Goal: Task Accomplishment & Management: Manage account settings

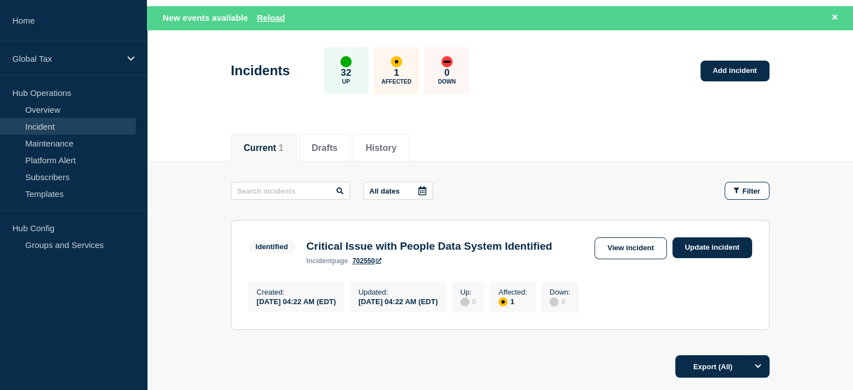
scroll to position [56, 0]
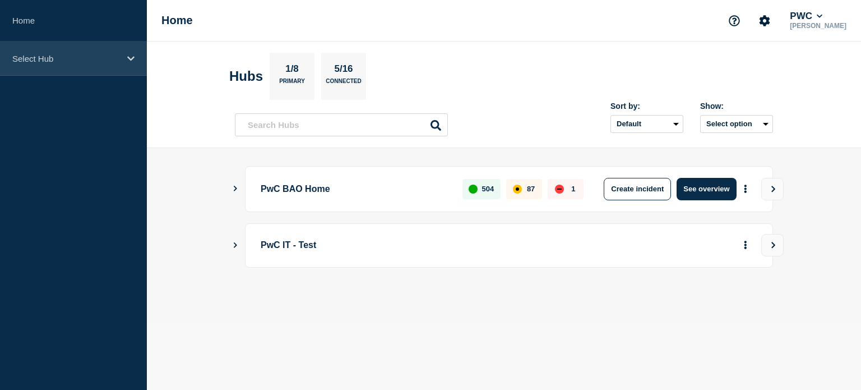
click at [129, 58] on icon at bounding box center [130, 58] width 7 height 4
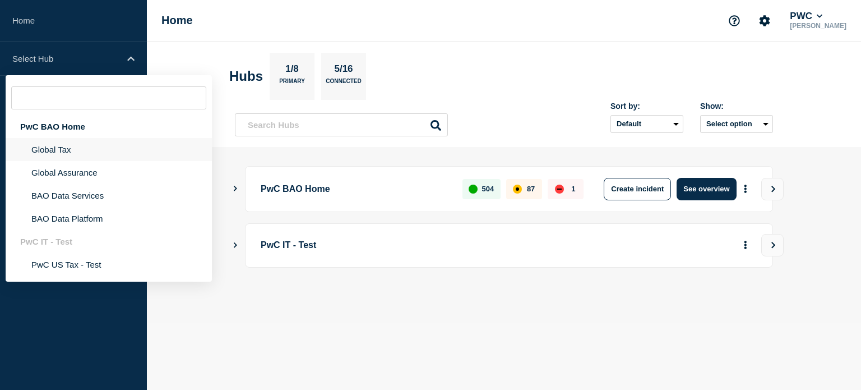
click at [95, 156] on li "Global Tax" at bounding box center [109, 149] width 206 height 23
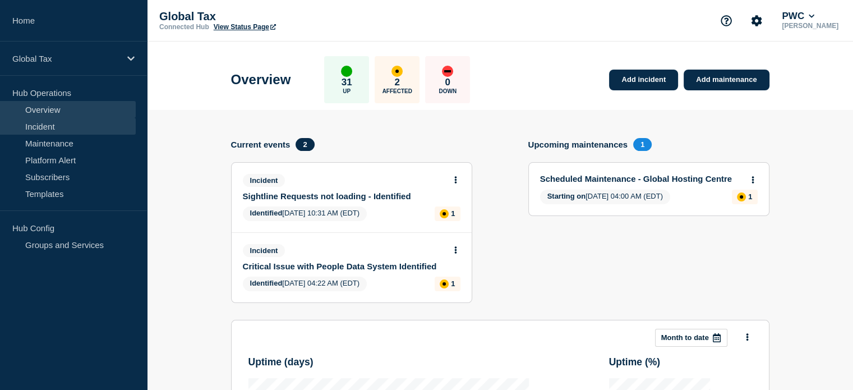
click at [74, 130] on link "Incident" at bounding box center [68, 126] width 136 height 17
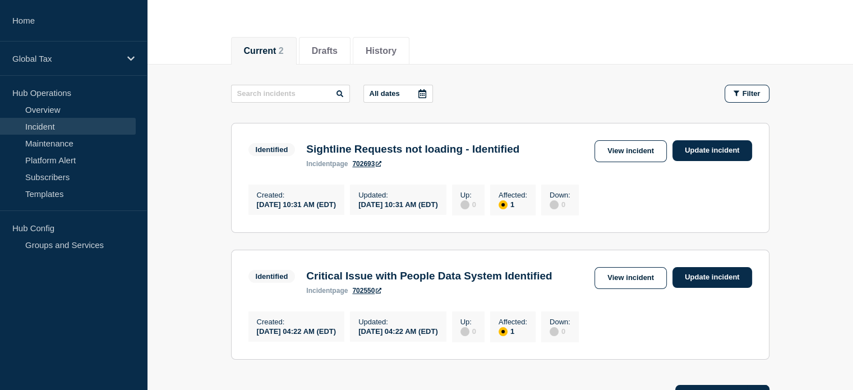
scroll to position [112, 0]
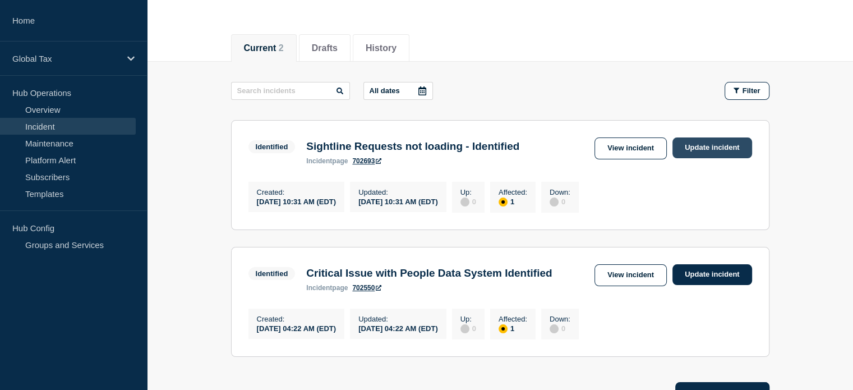
click at [713, 147] on link "Update incident" at bounding box center [712, 147] width 80 height 21
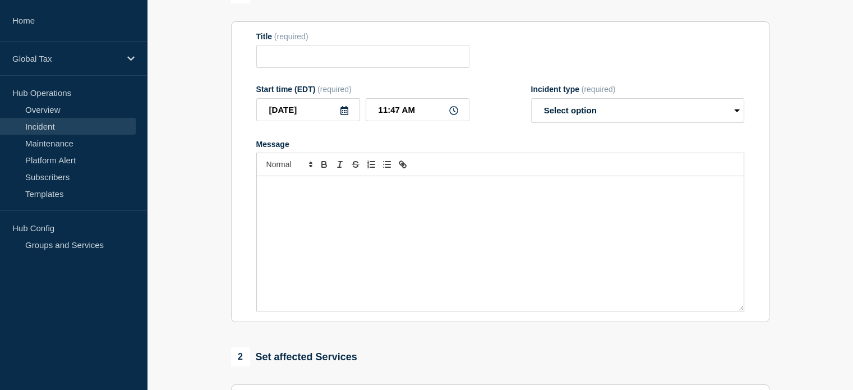
type input "Sightline Requests not loading - Identified"
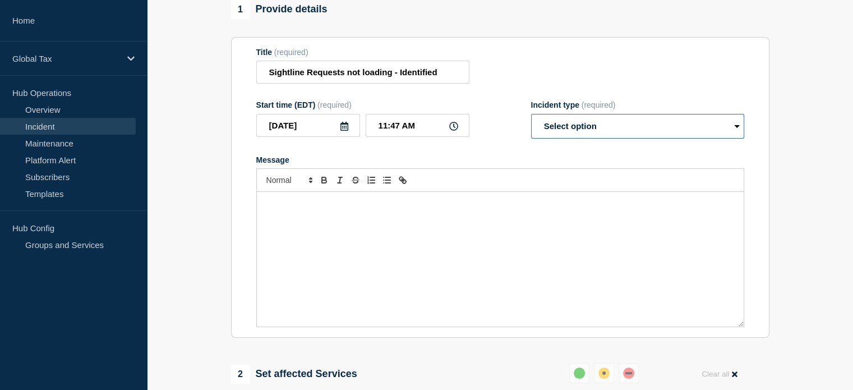
click at [724, 132] on select "Select option Investigating Identified Monitoring Resolved" at bounding box center [637, 126] width 213 height 25
select select "resolved"
click at [531, 121] on select "Select option Investigating Identified Monitoring Resolved" at bounding box center [637, 126] width 213 height 25
click at [459, 226] on div "Message" at bounding box center [500, 259] width 487 height 135
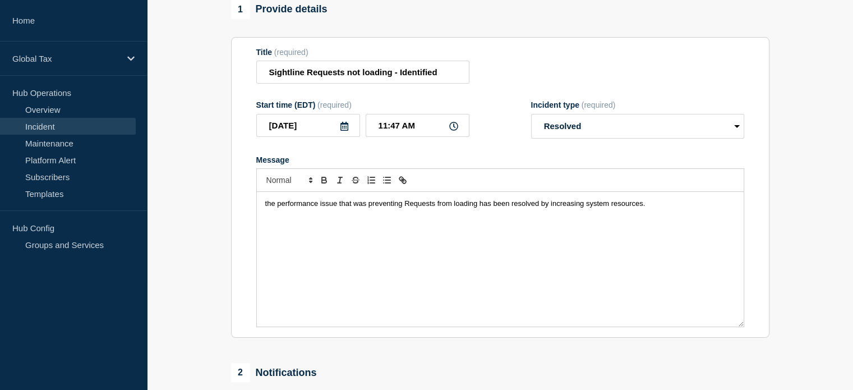
click at [266, 207] on span "the performance issue that was preventing Requests from loading has been resolv…" at bounding box center [455, 203] width 380 height 8
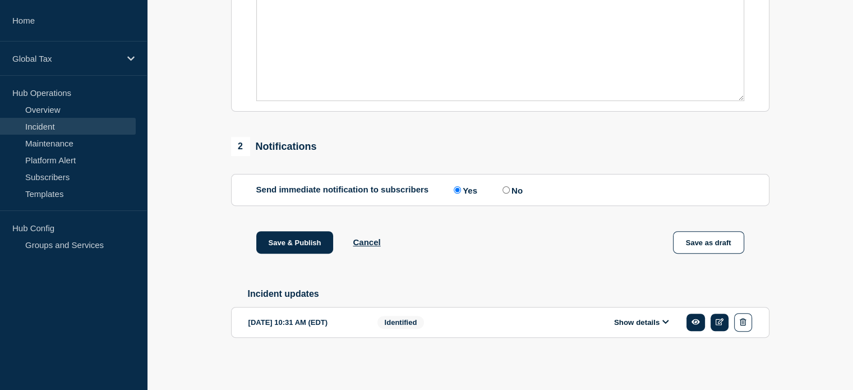
scroll to position [347, 0]
click at [303, 246] on button "Save & Publish" at bounding box center [294, 242] width 77 height 22
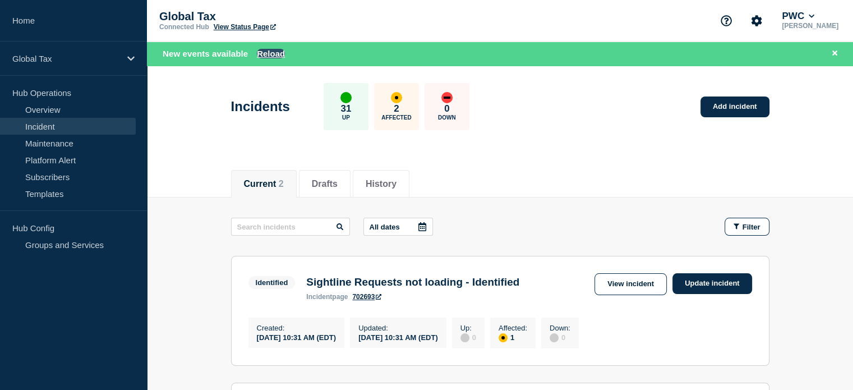
click at [266, 54] on button "Reload" at bounding box center [271, 54] width 28 height 10
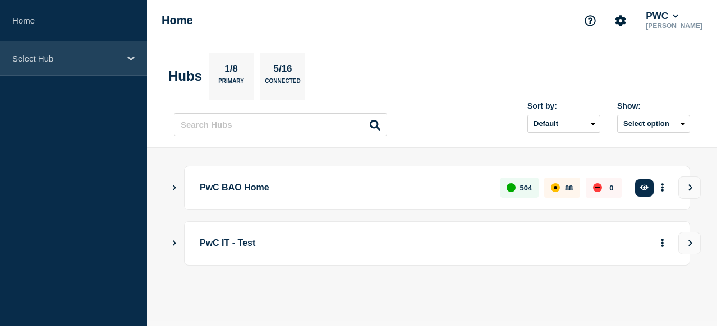
click at [83, 56] on p "Select Hub" at bounding box center [66, 59] width 108 height 10
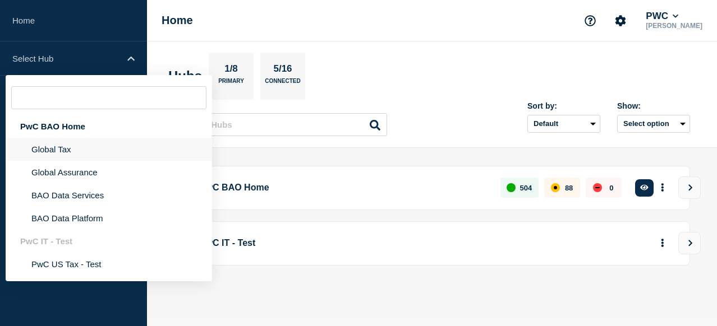
click at [75, 146] on li "Global Tax" at bounding box center [109, 149] width 206 height 23
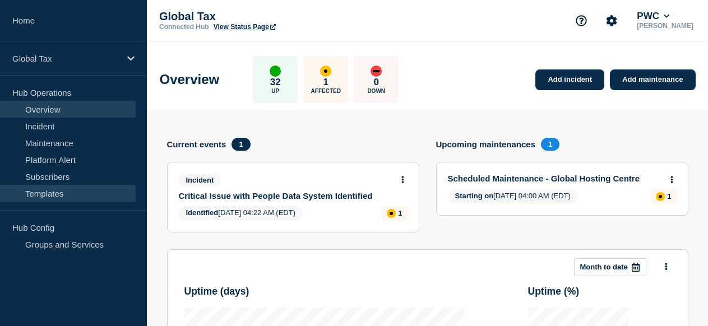
click at [67, 190] on link "Templates" at bounding box center [68, 193] width 136 height 17
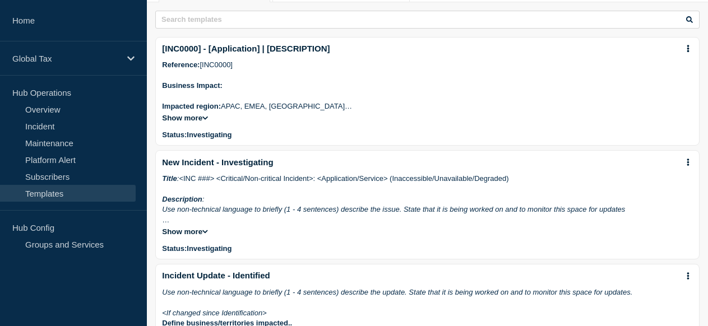
scroll to position [105, 0]
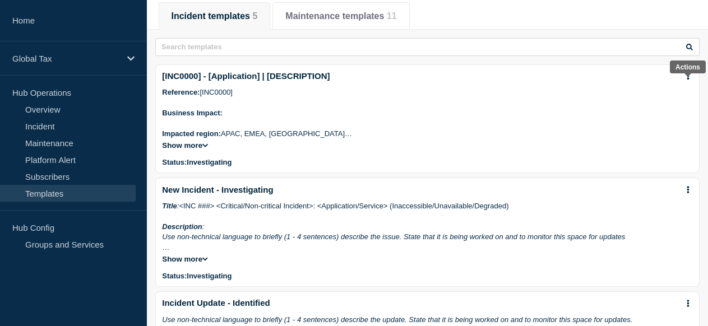
click at [690, 81] on button at bounding box center [688, 77] width 10 height 10
click at [682, 110] on link "Edit" at bounding box center [685, 109] width 13 height 9
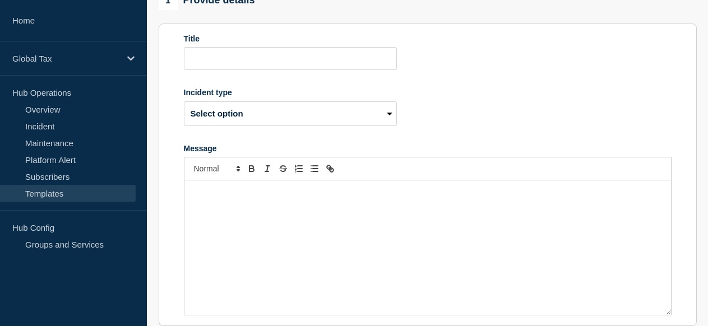
type input "[INC0000] - [Application] | [DESCRIPTION]"
select select "investigating"
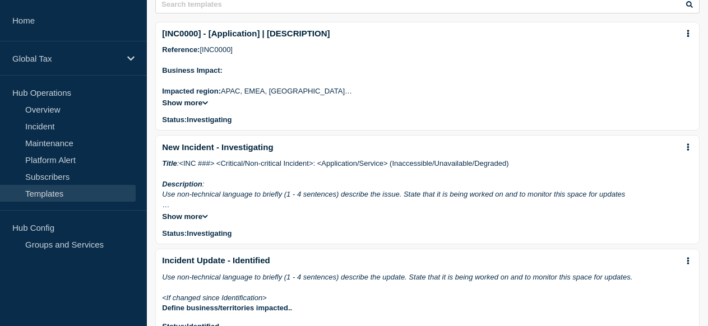
scroll to position [168, 0]
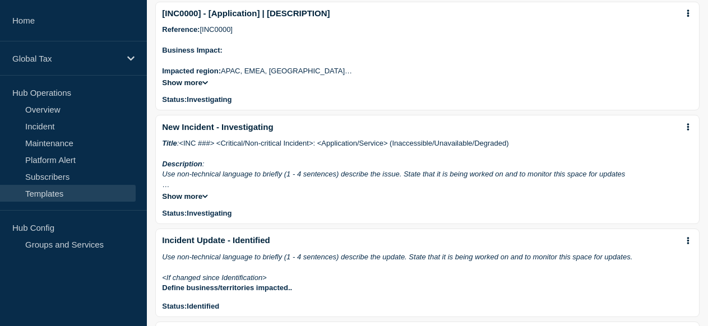
click at [687, 131] on icon at bounding box center [688, 126] width 3 height 7
click at [688, 164] on link "Edit" at bounding box center [685, 163] width 13 height 9
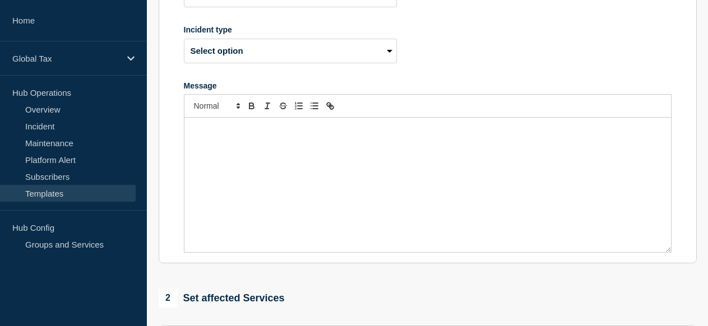
type input "New Incident - Investigating"
select select "investigating"
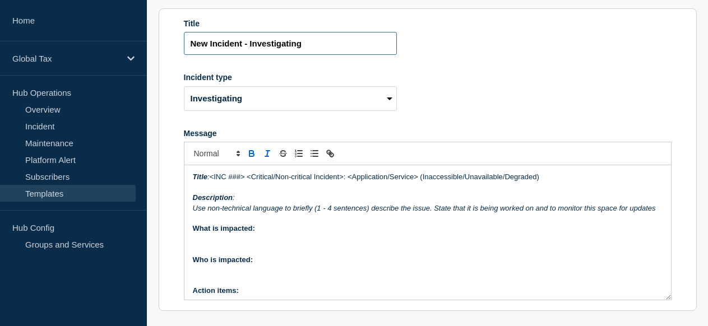
click at [313, 50] on input "New Incident - Investigating" at bounding box center [290, 43] width 213 height 23
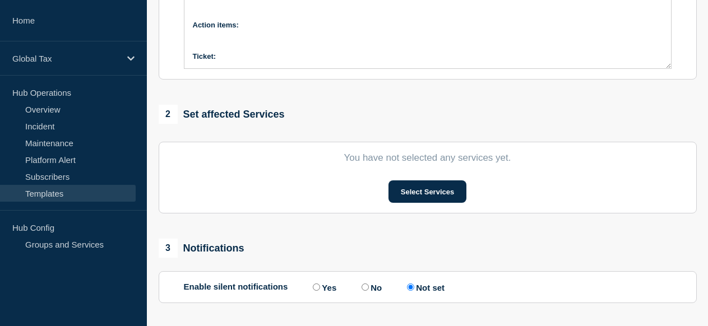
scroll to position [541, 0]
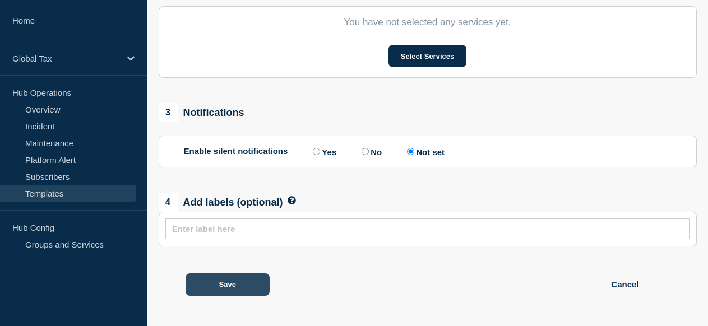
type input "Incident Title"
click at [247, 290] on button "Save" at bounding box center [228, 285] width 84 height 22
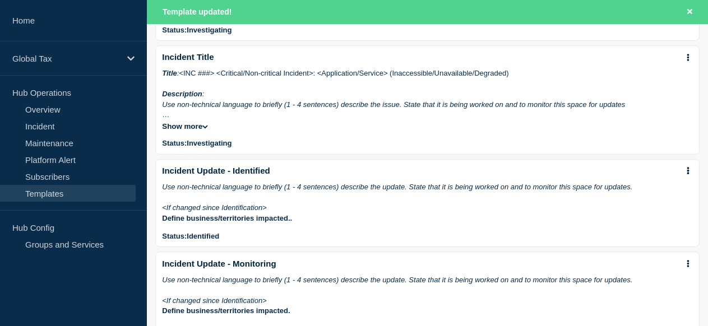
scroll to position [280, 0]
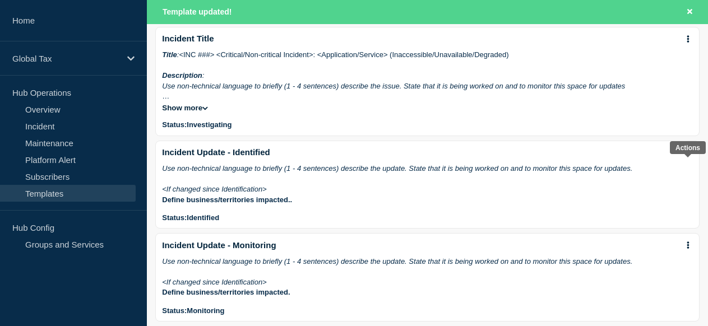
click at [685, 158] on button at bounding box center [688, 153] width 10 height 10
click at [683, 192] on link "Edit" at bounding box center [685, 190] width 13 height 9
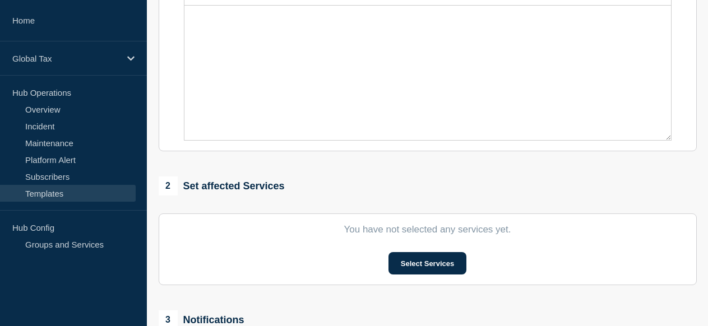
type input "Incident Update - Identified"
select select "identified"
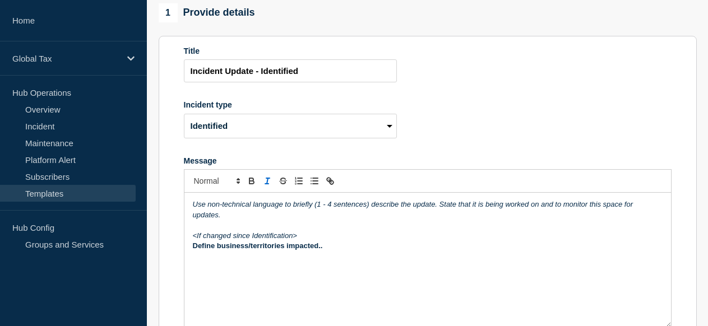
scroll to position [112, 0]
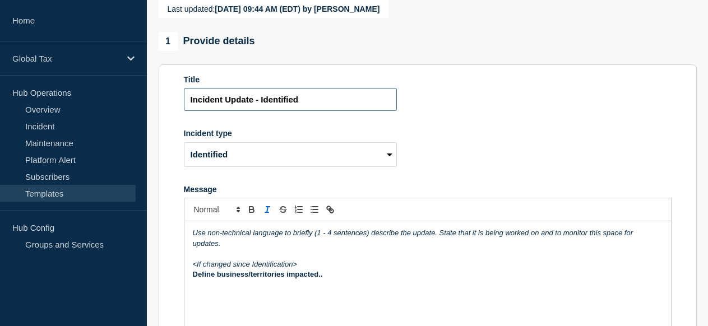
drag, startPoint x: 226, startPoint y: 103, endPoint x: 325, endPoint y: 107, distance: 98.7
click at [318, 103] on input "Incident Update - Identified" at bounding box center [290, 99] width 213 height 23
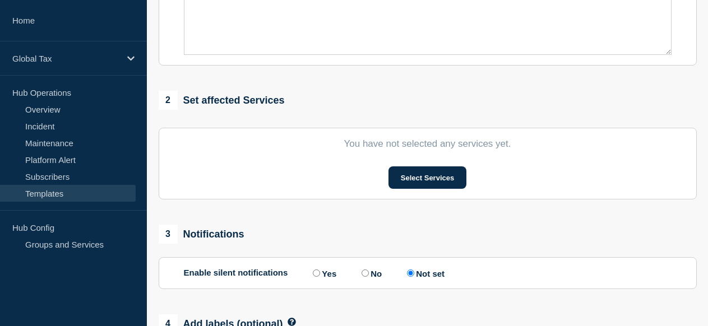
scroll to position [541, 0]
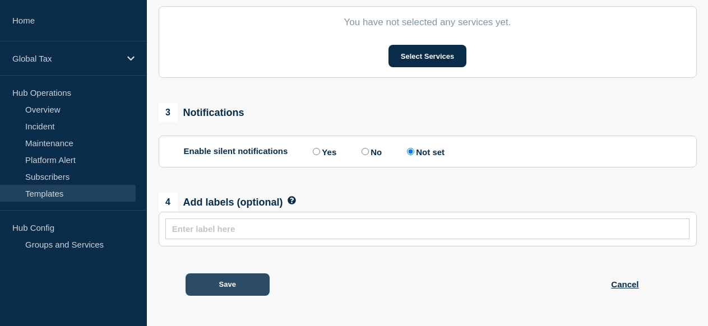
type input "Incident Title"
click at [262, 283] on button "Save" at bounding box center [228, 285] width 84 height 22
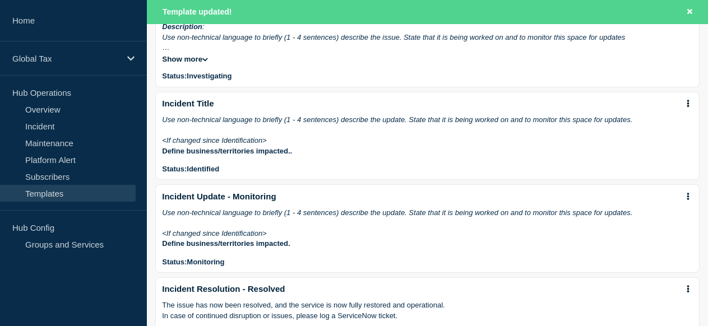
scroll to position [392, 0]
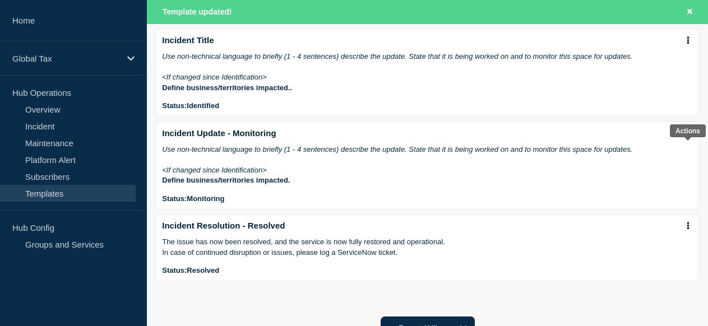
click at [685, 138] on button at bounding box center [688, 134] width 10 height 10
click at [682, 173] on link "Edit" at bounding box center [685, 173] width 13 height 9
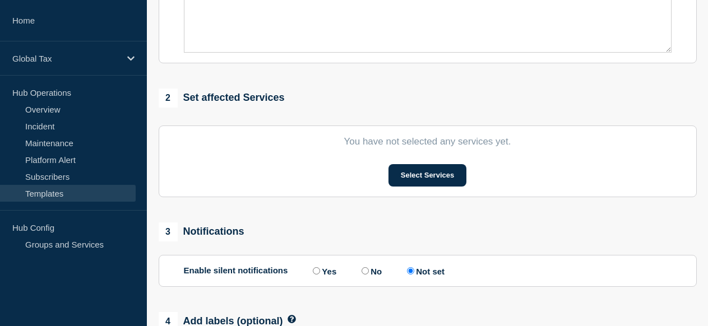
type input "Incident Update - Monitoring"
select select "monitoring"
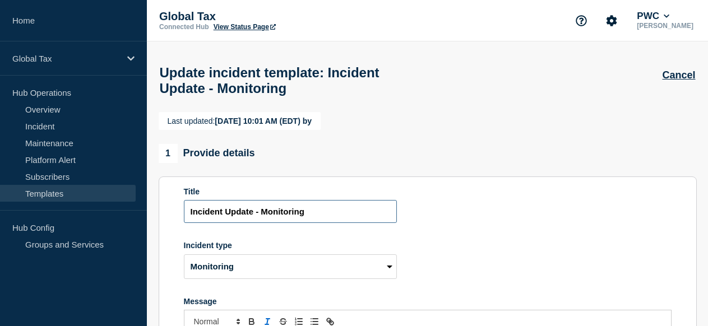
drag, startPoint x: 318, startPoint y: 215, endPoint x: 227, endPoint y: 221, distance: 92.2
click at [227, 221] on input "Incident Update - Monitoring" at bounding box center [290, 211] width 213 height 23
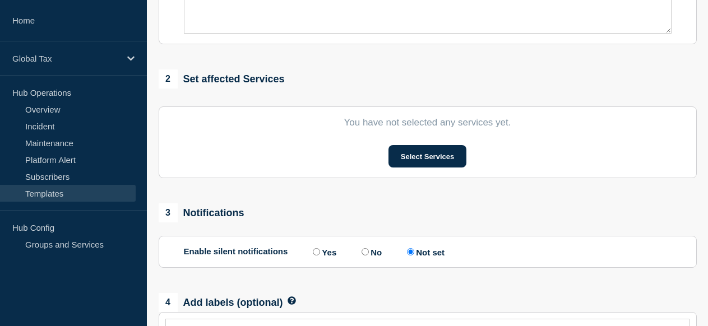
scroll to position [541, 0]
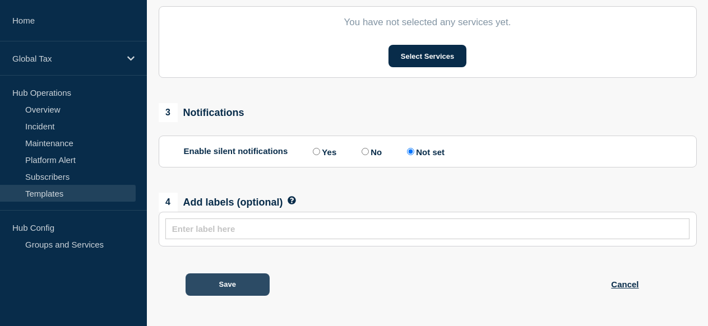
type input "Incident Title"
click at [247, 284] on button "Save" at bounding box center [228, 285] width 84 height 22
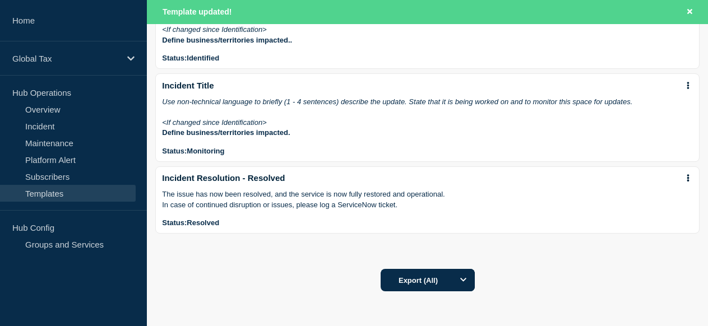
scroll to position [449, 0]
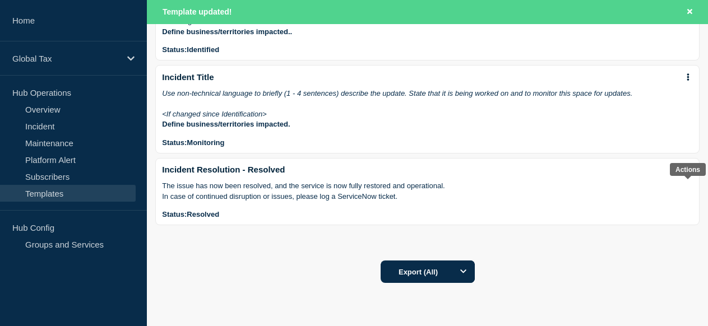
click at [687, 174] on icon at bounding box center [688, 170] width 2 height 7
click at [683, 214] on link "Edit" at bounding box center [685, 212] width 13 height 9
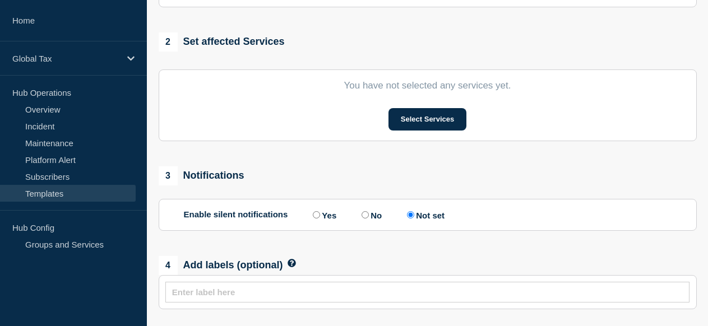
type input "Incident Resolution - Resolved"
select select "resolved"
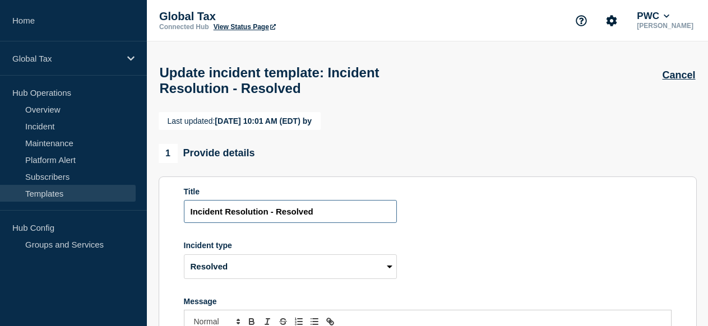
drag, startPoint x: 322, startPoint y: 218, endPoint x: 227, endPoint y: 218, distance: 95.9
click at [227, 218] on input "Incident Resolution - Resolved" at bounding box center [290, 211] width 213 height 23
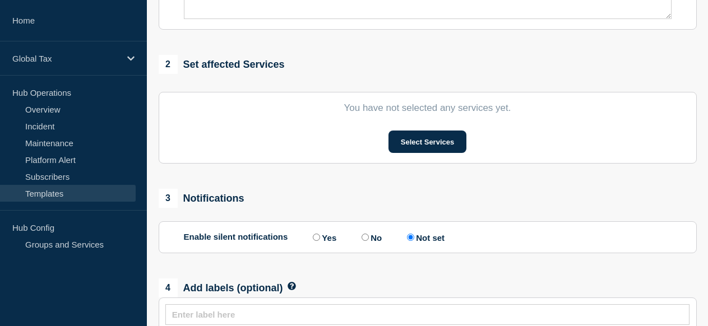
scroll to position [541, 0]
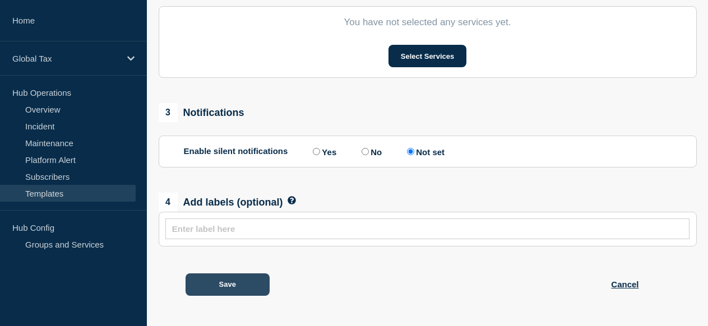
type input "Incident Title"
click at [251, 284] on button "Save" at bounding box center [228, 285] width 84 height 22
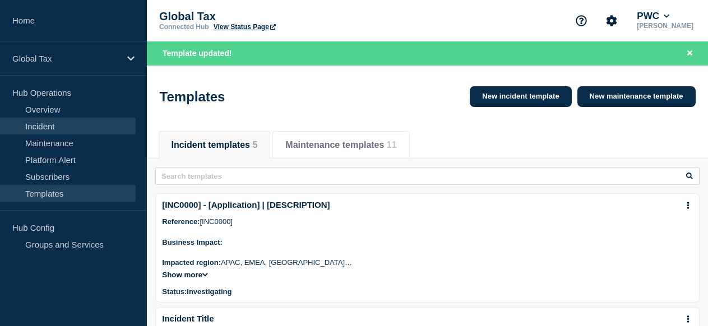
click at [59, 124] on link "Incident" at bounding box center [68, 126] width 136 height 17
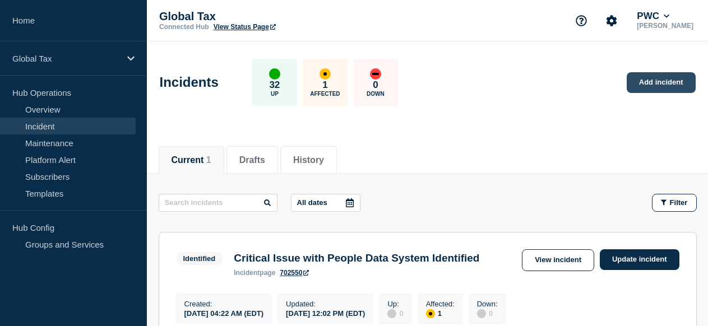
click at [642, 86] on link "Add incident" at bounding box center [661, 82] width 69 height 21
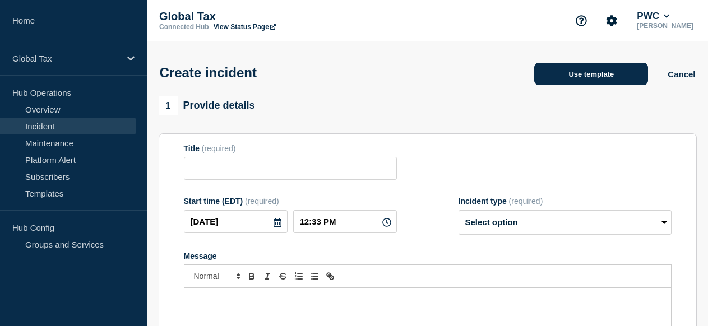
click at [599, 79] on button "Use template" at bounding box center [591, 74] width 114 height 22
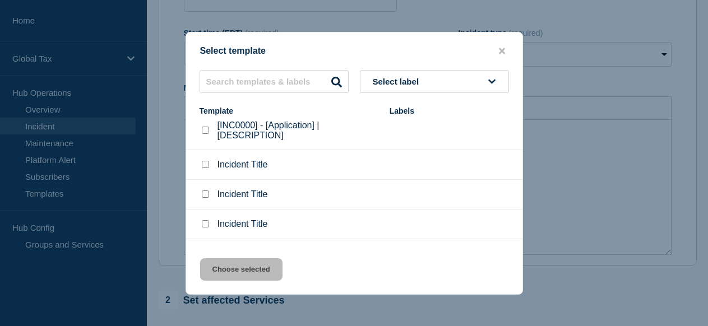
scroll to position [33, 0]
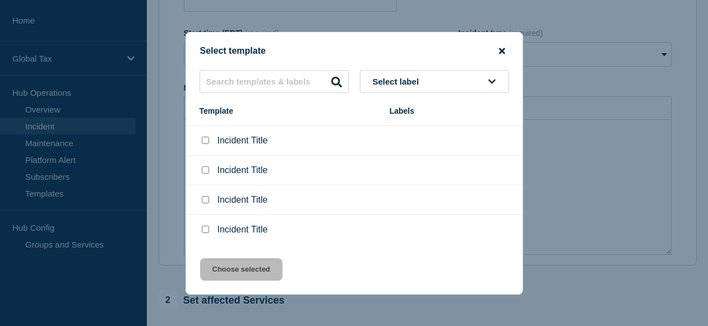
click at [500, 47] on icon "close button" at bounding box center [502, 51] width 6 height 9
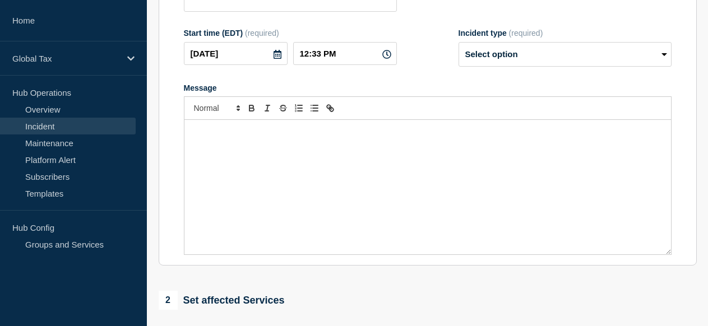
click at [66, 124] on link "Incident" at bounding box center [68, 126] width 136 height 17
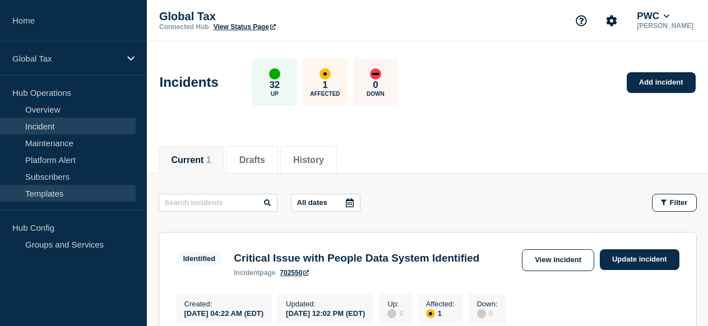
click at [55, 190] on link "Templates" at bounding box center [68, 193] width 136 height 17
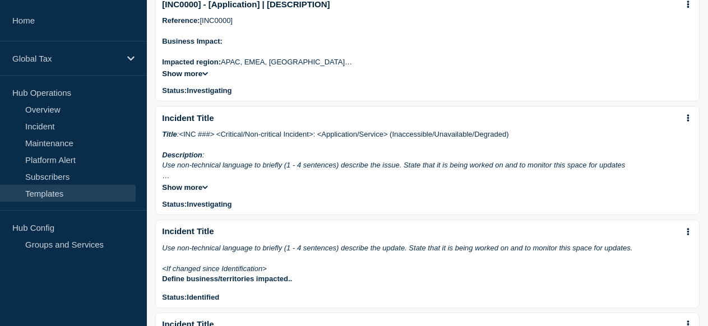
scroll to position [168, 0]
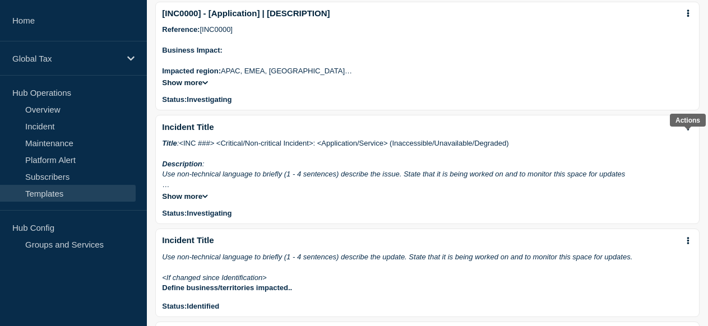
click at [688, 131] on icon at bounding box center [688, 126] width 2 height 7
click at [684, 165] on link "Edit" at bounding box center [685, 163] width 13 height 9
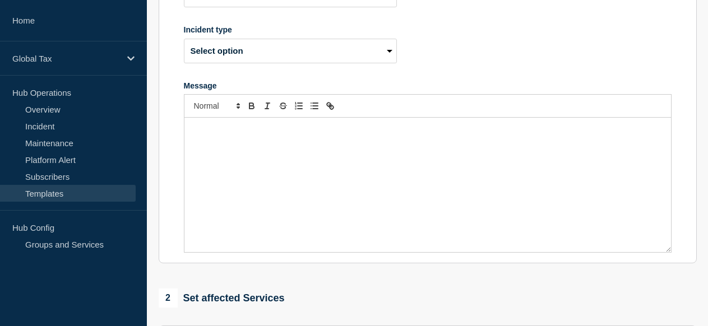
type input "Incident Title"
select select "investigating"
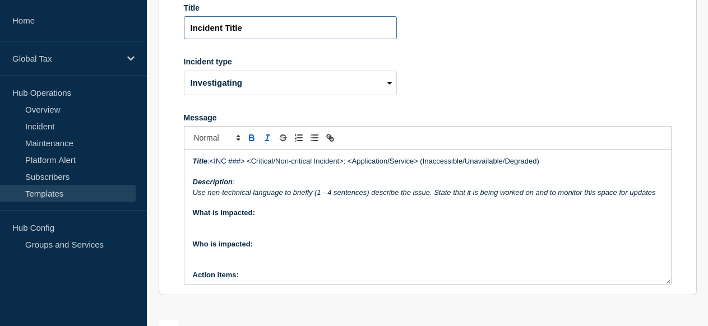
click at [277, 39] on input "Incident Title" at bounding box center [290, 27] width 213 height 23
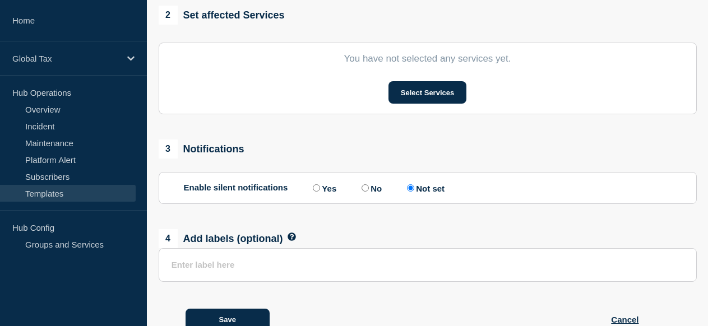
scroll to position [540, 0]
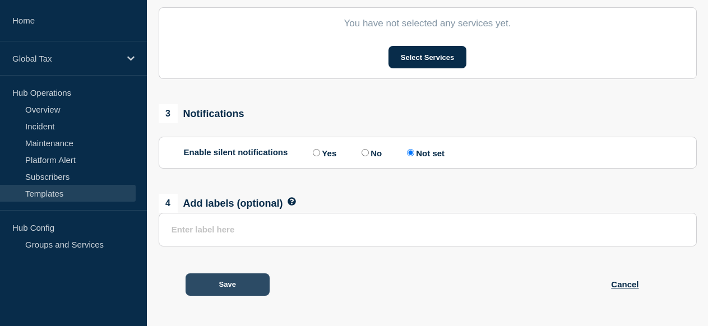
type input "Incident Title - Investigating"
click at [255, 285] on button "Save" at bounding box center [228, 285] width 84 height 22
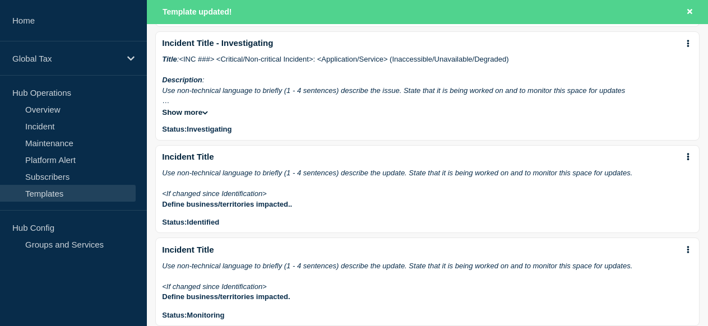
scroll to position [280, 0]
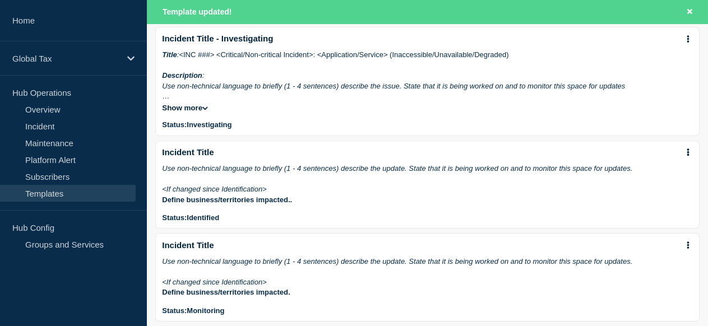
click at [688, 156] on icon at bounding box center [688, 152] width 2 height 7
click at [687, 190] on link "Edit" at bounding box center [685, 190] width 13 height 9
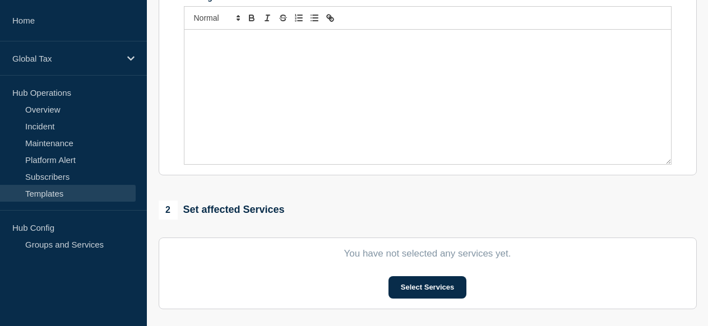
type input "Incident Title"
select select "identified"
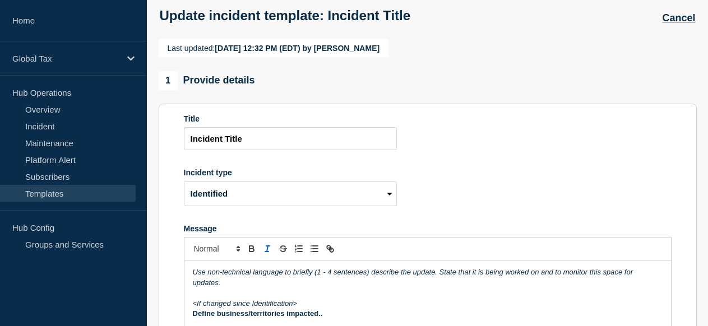
scroll to position [56, 0]
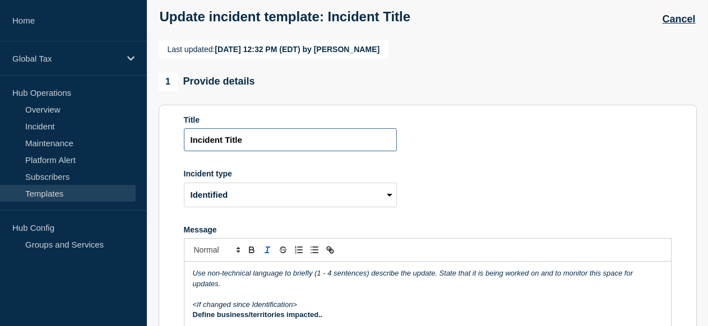
click at [283, 151] on input "Incident Title" at bounding box center [290, 139] width 213 height 23
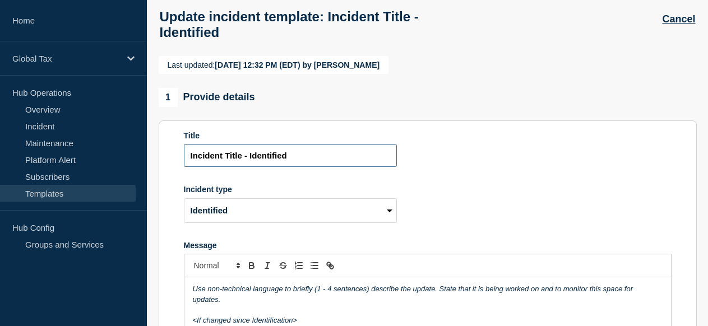
type input "Incident Title - Identified"
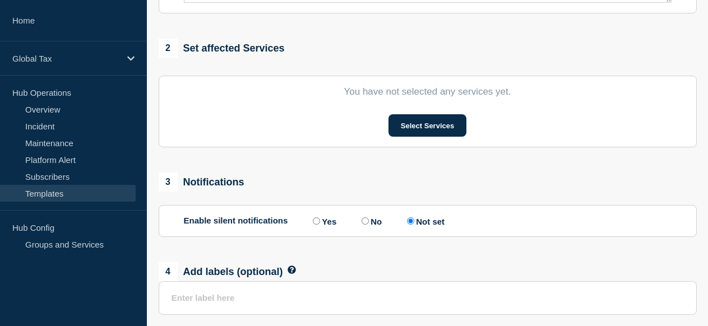
scroll to position [540, 0]
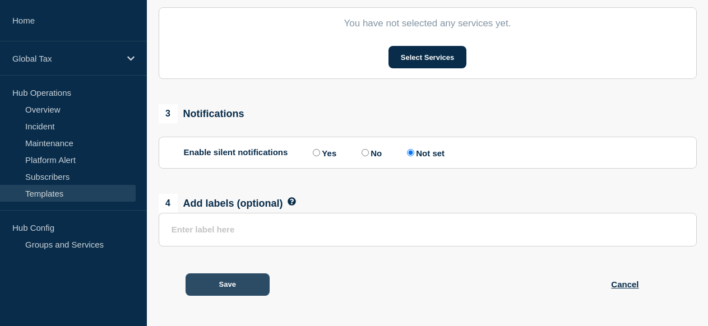
click at [247, 283] on button "Save" at bounding box center [228, 285] width 84 height 22
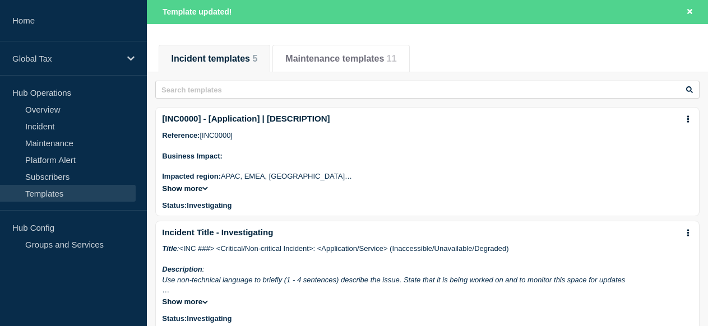
scroll to position [336, 0]
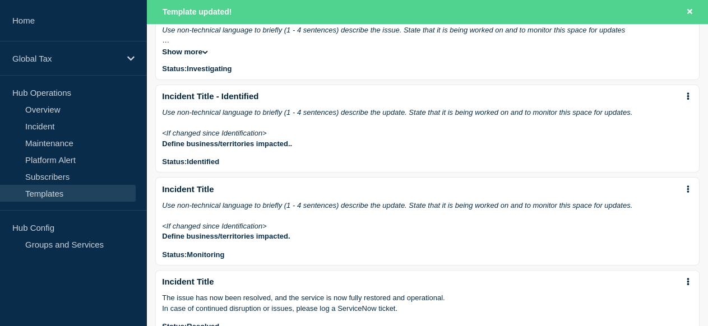
click at [687, 193] on icon at bounding box center [688, 189] width 2 height 7
click at [686, 227] on link "Edit" at bounding box center [685, 229] width 13 height 9
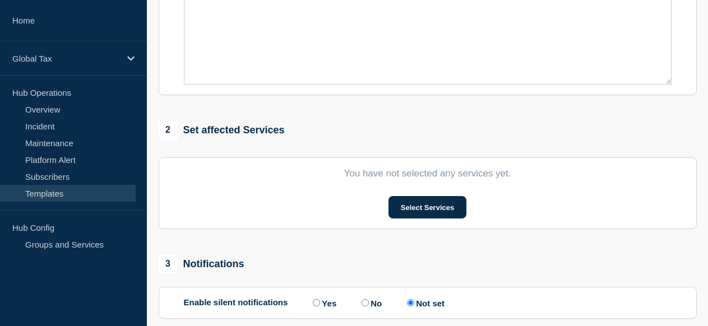
type input "Incident Title"
select select "monitoring"
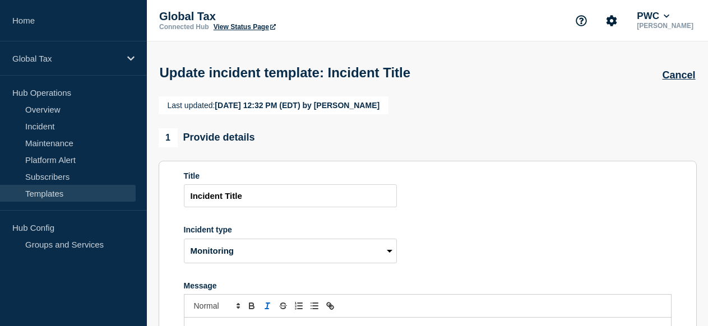
click at [291, 205] on div "Title Incident Title" at bounding box center [290, 190] width 213 height 36
click at [308, 207] on input "Incident Title" at bounding box center [290, 195] width 213 height 23
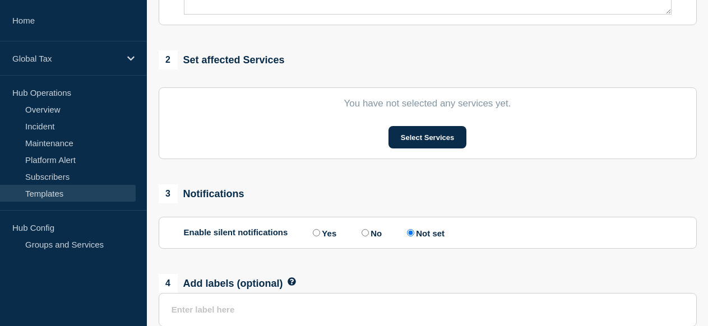
scroll to position [540, 0]
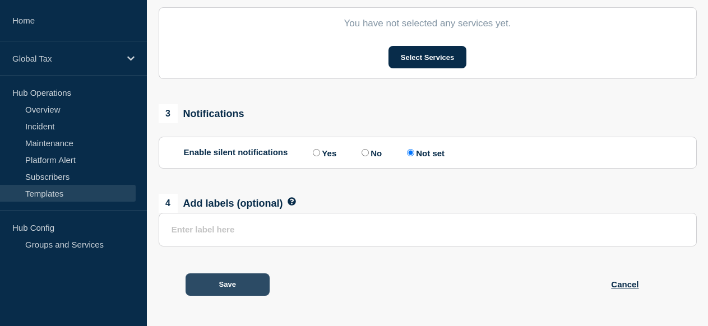
type input "Incident Title - Monitoring"
click at [230, 282] on button "Save" at bounding box center [228, 285] width 84 height 22
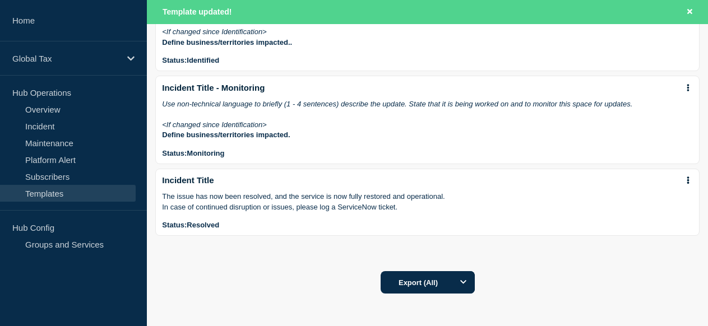
scroll to position [449, 0]
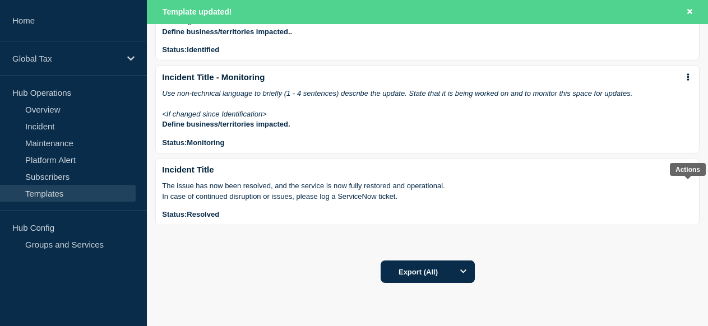
click at [691, 175] on button at bounding box center [688, 170] width 10 height 10
click at [679, 210] on link "Edit" at bounding box center [685, 212] width 13 height 9
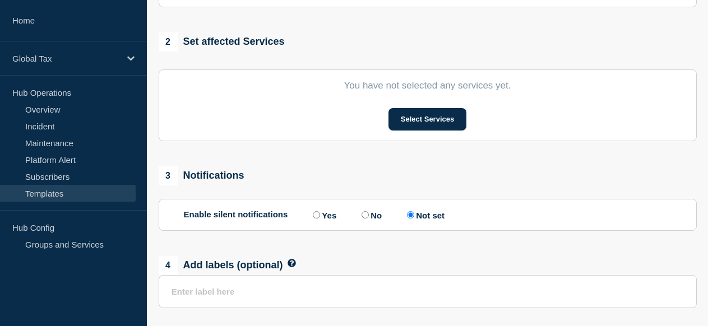
type input "Incident Title"
select select "resolved"
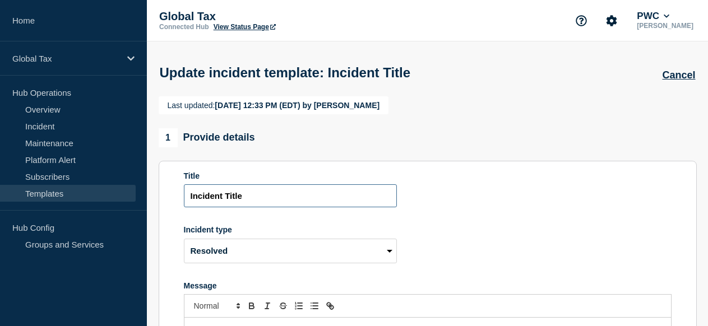
click at [298, 207] on input "Incident Title" at bounding box center [290, 195] width 213 height 23
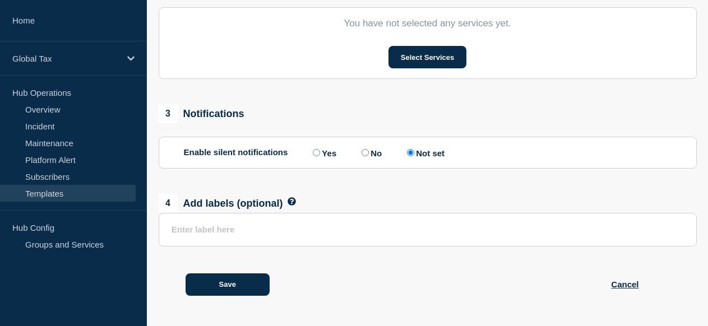
scroll to position [540, 0]
type input "Incident Title - Resolved"
click at [253, 282] on button "Save" at bounding box center [228, 285] width 84 height 22
